Goal: Transaction & Acquisition: Purchase product/service

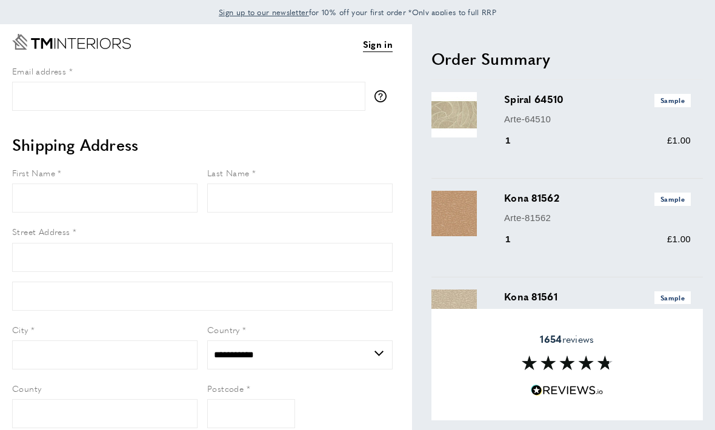
select select "**"
click at [373, 47] on link "Sign in" at bounding box center [378, 44] width 30 height 15
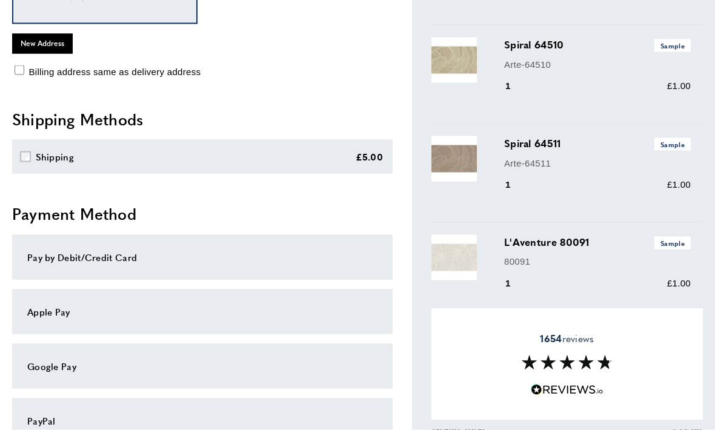
click at [317, 314] on div "Apple Pay" at bounding box center [202, 312] width 350 height 15
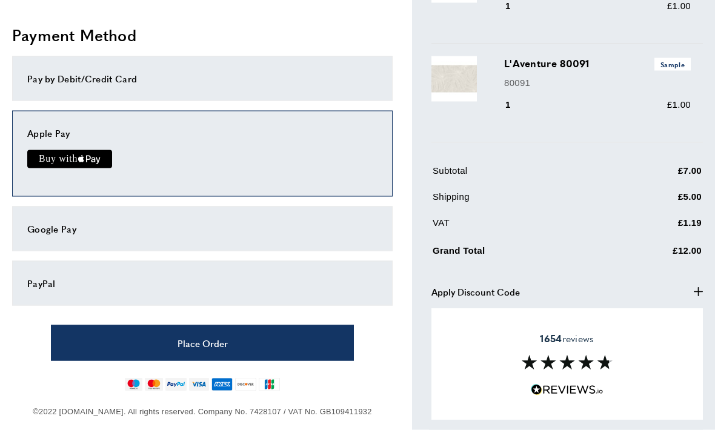
click at [234, 337] on button "Place Order" at bounding box center [202, 343] width 303 height 36
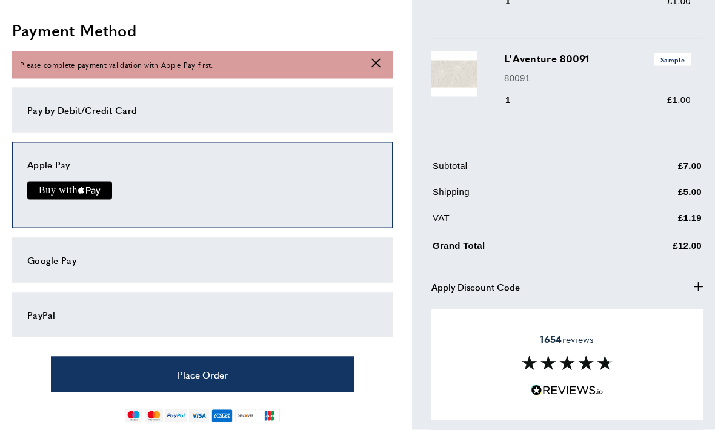
scroll to position [442, 0]
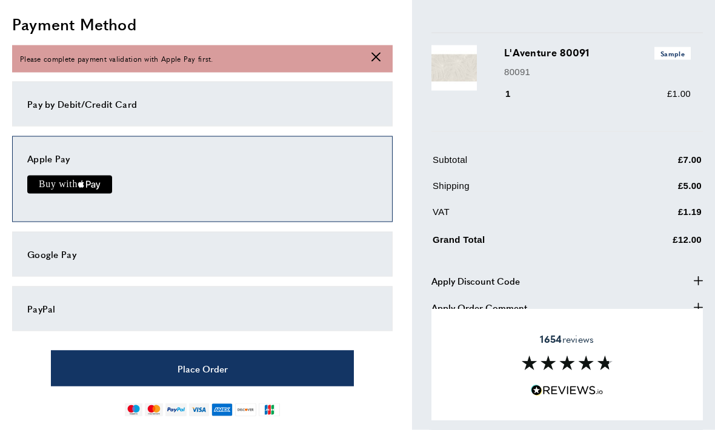
click at [220, 368] on button "Place Order" at bounding box center [202, 369] width 303 height 36
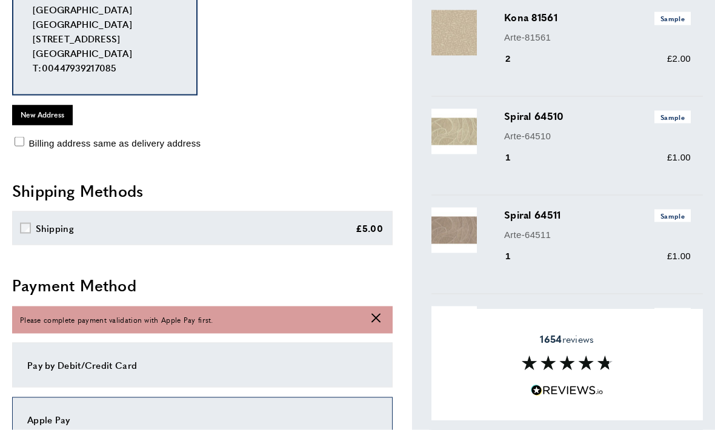
scroll to position [190, 0]
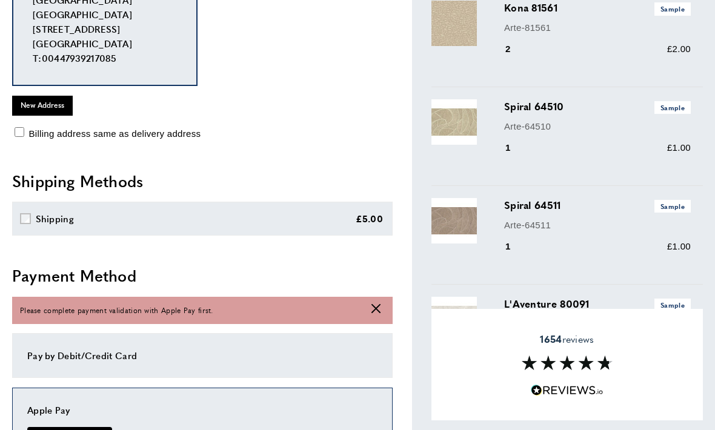
click at [372, 304] on icon at bounding box center [375, 308] width 9 height 9
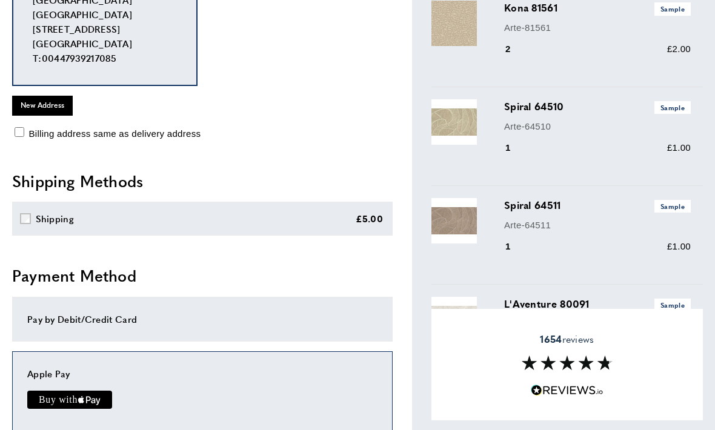
click at [74, 395] on text "Buy with" at bounding box center [58, 399] width 38 height 11
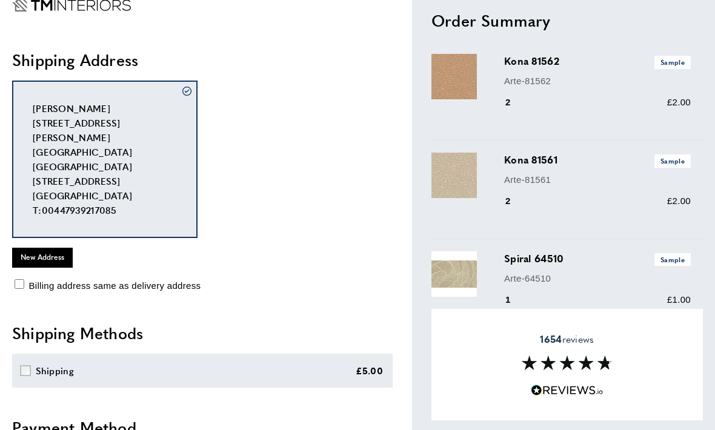
scroll to position [31, 0]
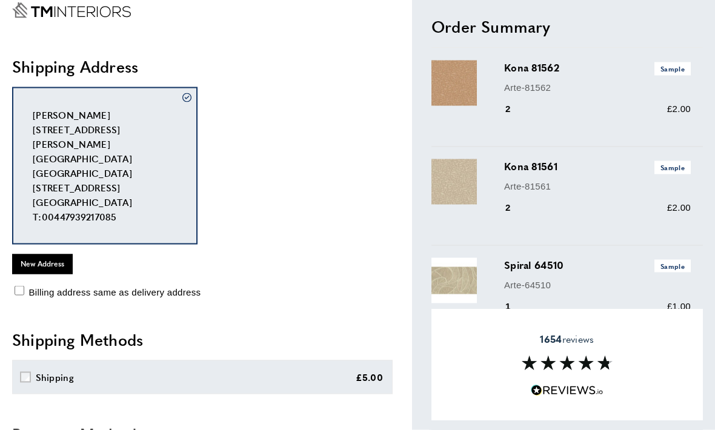
click at [534, 77] on div "Kona 81562 Sample Arte-81562 2 £2.00" at bounding box center [603, 98] width 199 height 74
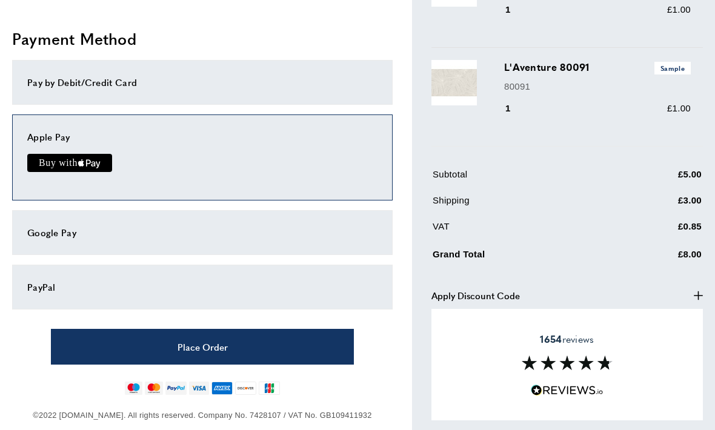
scroll to position [431, 0]
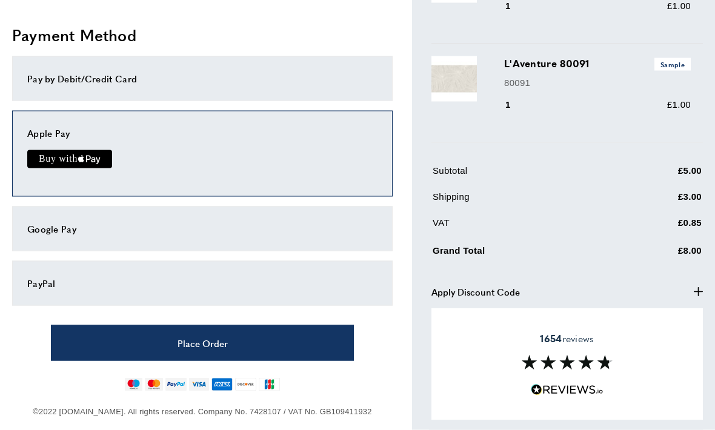
click at [51, 156] on text "Buy with" at bounding box center [58, 159] width 38 height 11
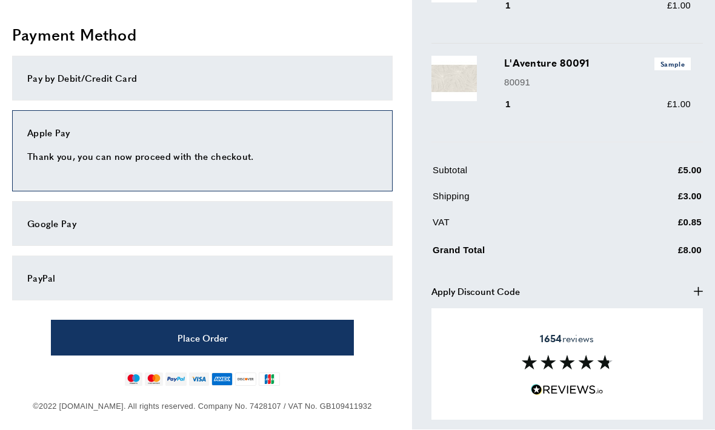
scroll to position [448, 0]
